Goal: Information Seeking & Learning: Learn about a topic

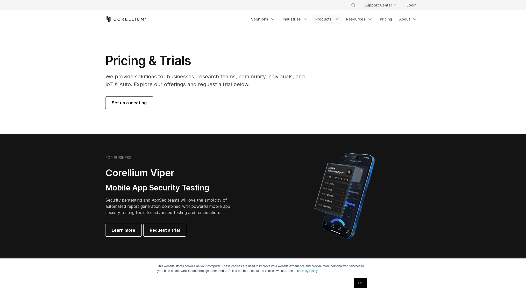
click at [329, 18] on link "Products" at bounding box center [327, 19] width 30 height 9
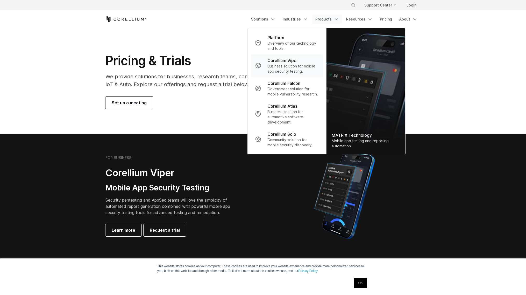
click at [292, 62] on p "Corellium Viper" at bounding box center [283, 60] width 31 height 6
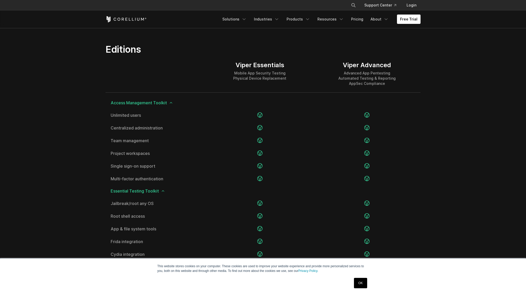
scroll to position [863, 0]
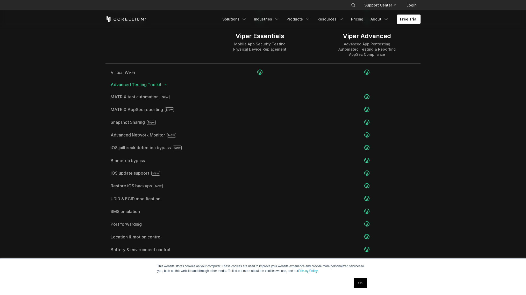
click at [517, 128] on section "Editions Viper Essentials Mobile App Security Testing Physical Device Replaceme…" at bounding box center [263, 65] width 526 height 542
